Goal: Check status: Check status

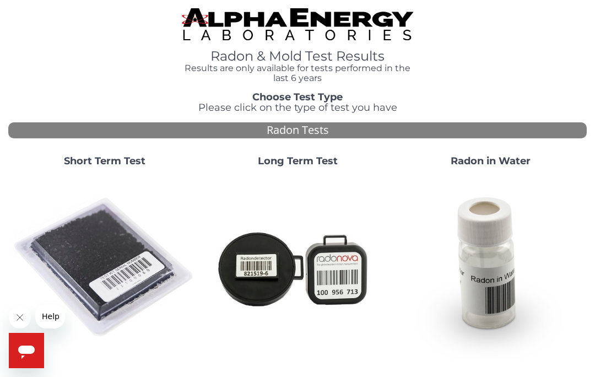
click at [101, 155] on strong "Short Term Test" at bounding box center [104, 161] width 81 height 12
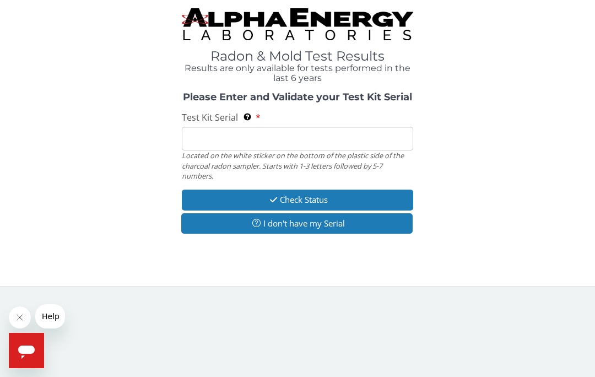
click at [274, 135] on input "Test Kit Serial Located on the white sticker on the bottom of the plastic side …" at bounding box center [297, 139] width 231 height 24
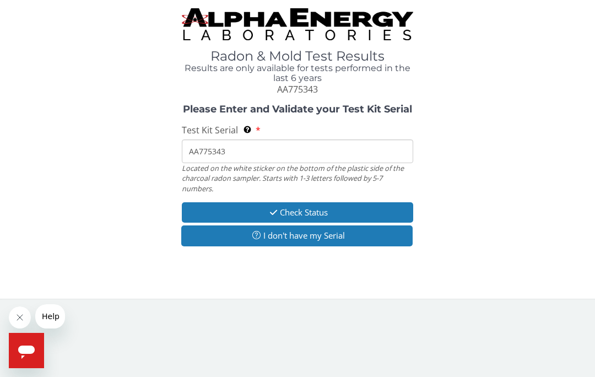
type input "AA775343"
click at [309, 205] on button "Check Status" at bounding box center [297, 212] width 231 height 20
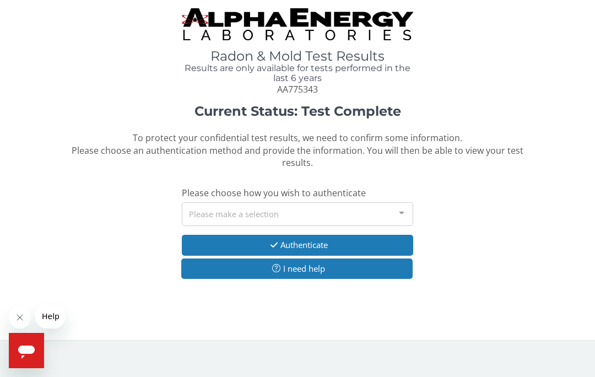
click at [405, 209] on div at bounding box center [401, 213] width 22 height 21
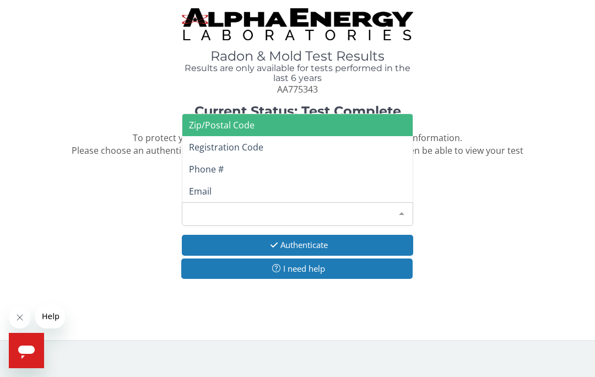
click at [204, 185] on span "Email" at bounding box center [200, 191] width 23 height 12
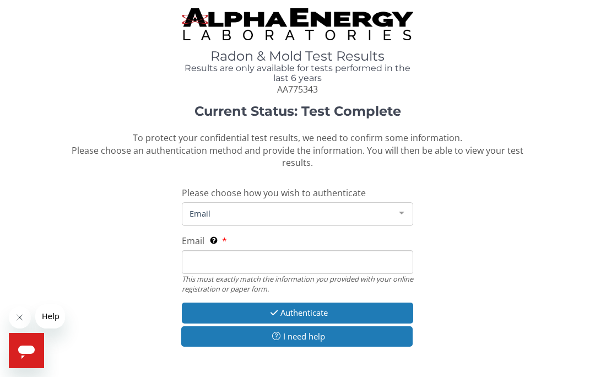
click at [273, 208] on span "Email" at bounding box center [289, 213] width 204 height 12
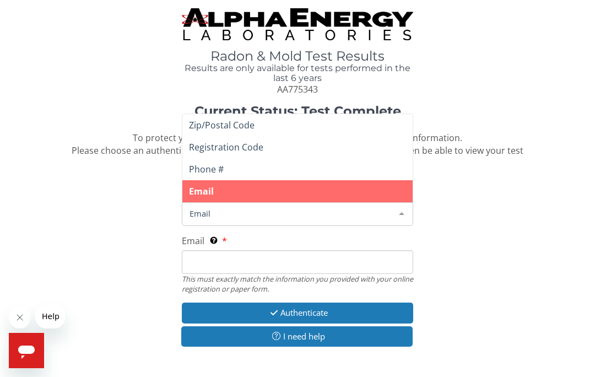
click at [238, 207] on span "Email" at bounding box center [289, 213] width 204 height 12
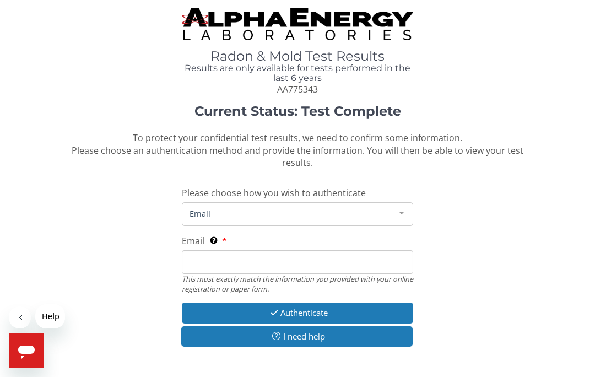
click at [206, 207] on span "Email" at bounding box center [289, 213] width 204 height 12
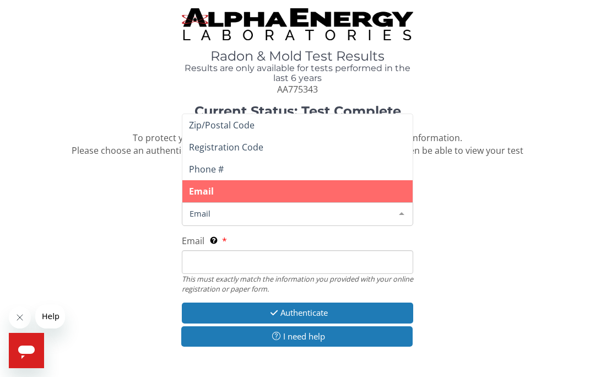
click at [272, 184] on span "Email" at bounding box center [297, 191] width 230 height 22
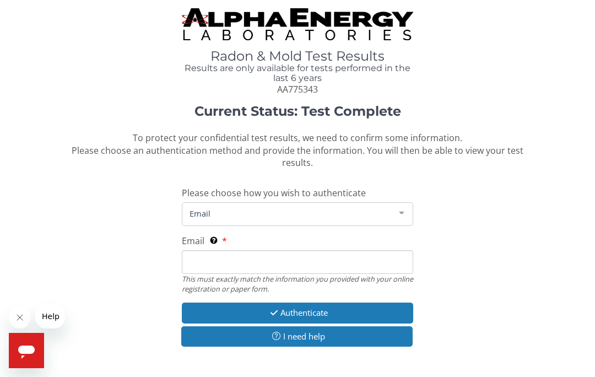
click at [228, 252] on input "Email This must exactly match the information you provided with your online reg…" at bounding box center [297, 262] width 231 height 24
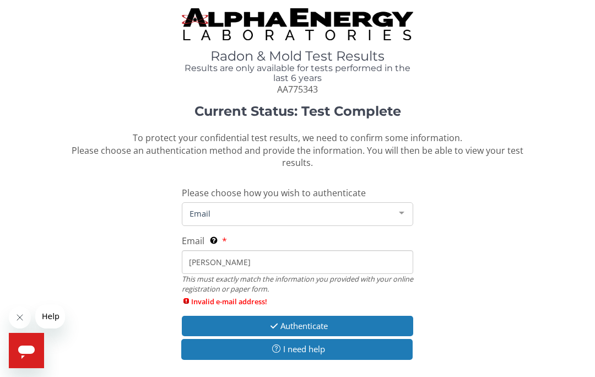
type input "annei"
type input "[EMAIL_ADDRESS][DOMAIN_NAME]"
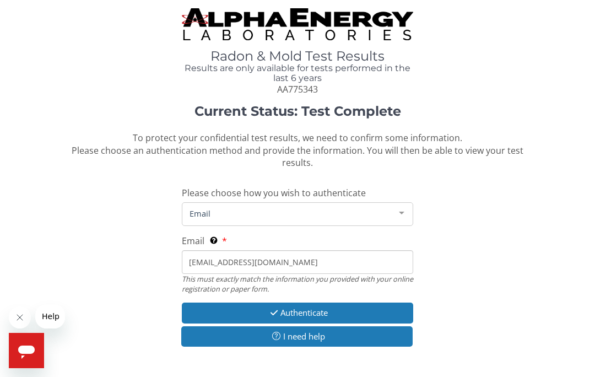
click at [289, 302] on button "Authenticate" at bounding box center [297, 312] width 231 height 20
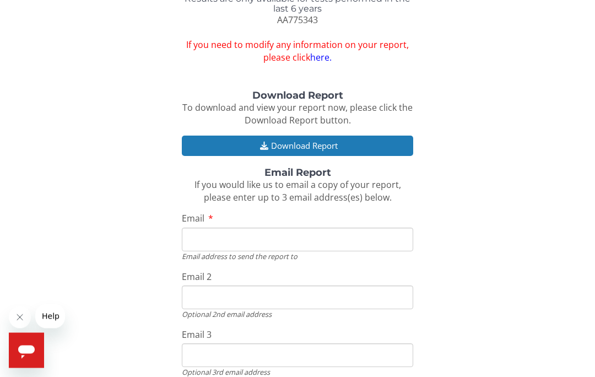
scroll to position [70, 0]
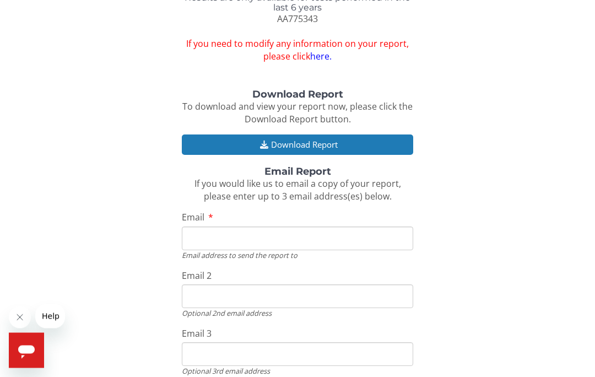
click at [318, 140] on button "Download Report" at bounding box center [297, 145] width 231 height 20
